Goal: Information Seeking & Learning: Learn about a topic

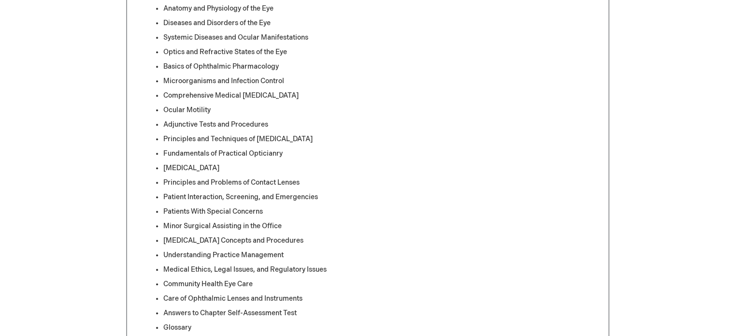
scroll to position [532, 0]
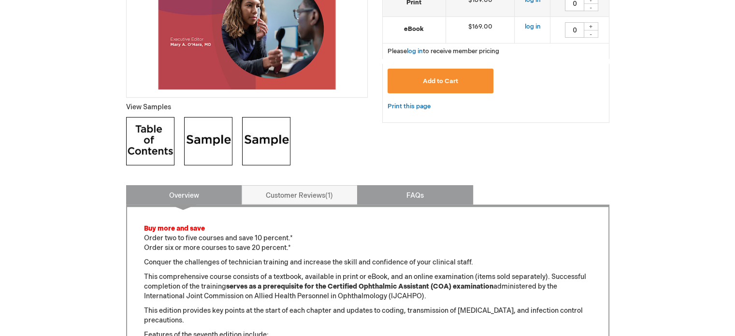
click at [406, 195] on link "FAQs" at bounding box center [415, 194] width 116 height 19
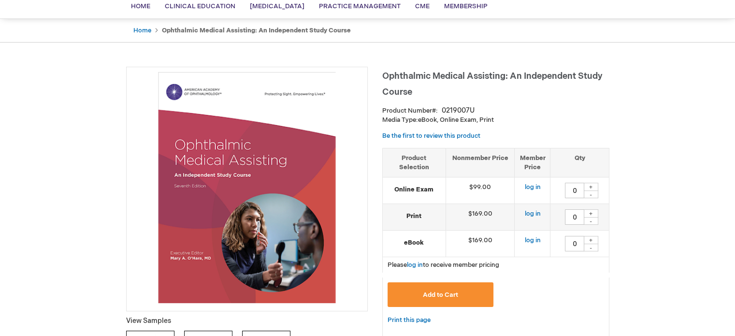
scroll to position [40, 0]
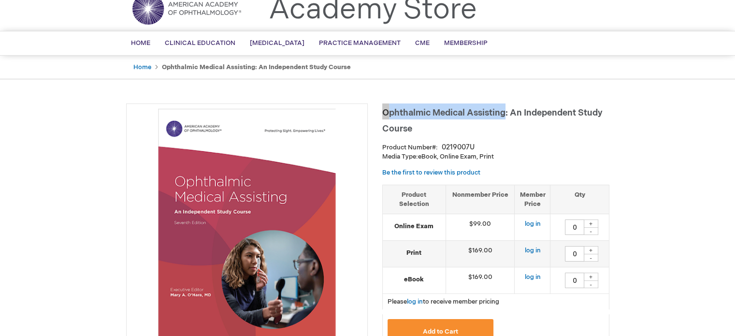
drag, startPoint x: 385, startPoint y: 110, endPoint x: 505, endPoint y: 112, distance: 119.9
click at [505, 112] on span "Ophthalmic Medical Assisting: An Independent Study Course" at bounding box center [492, 121] width 220 height 26
copy span "Ophthalmic Medical Assisting"
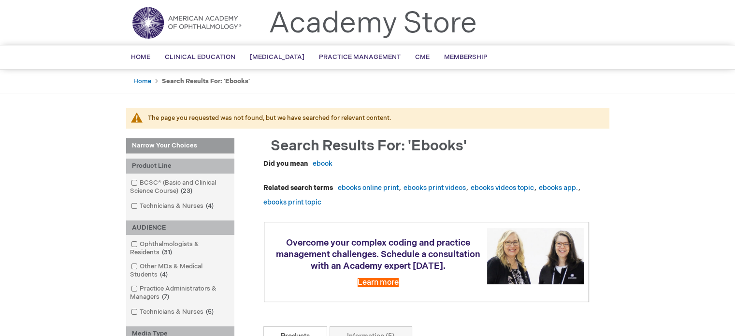
scroll to position [48, 0]
